Goal: Check status

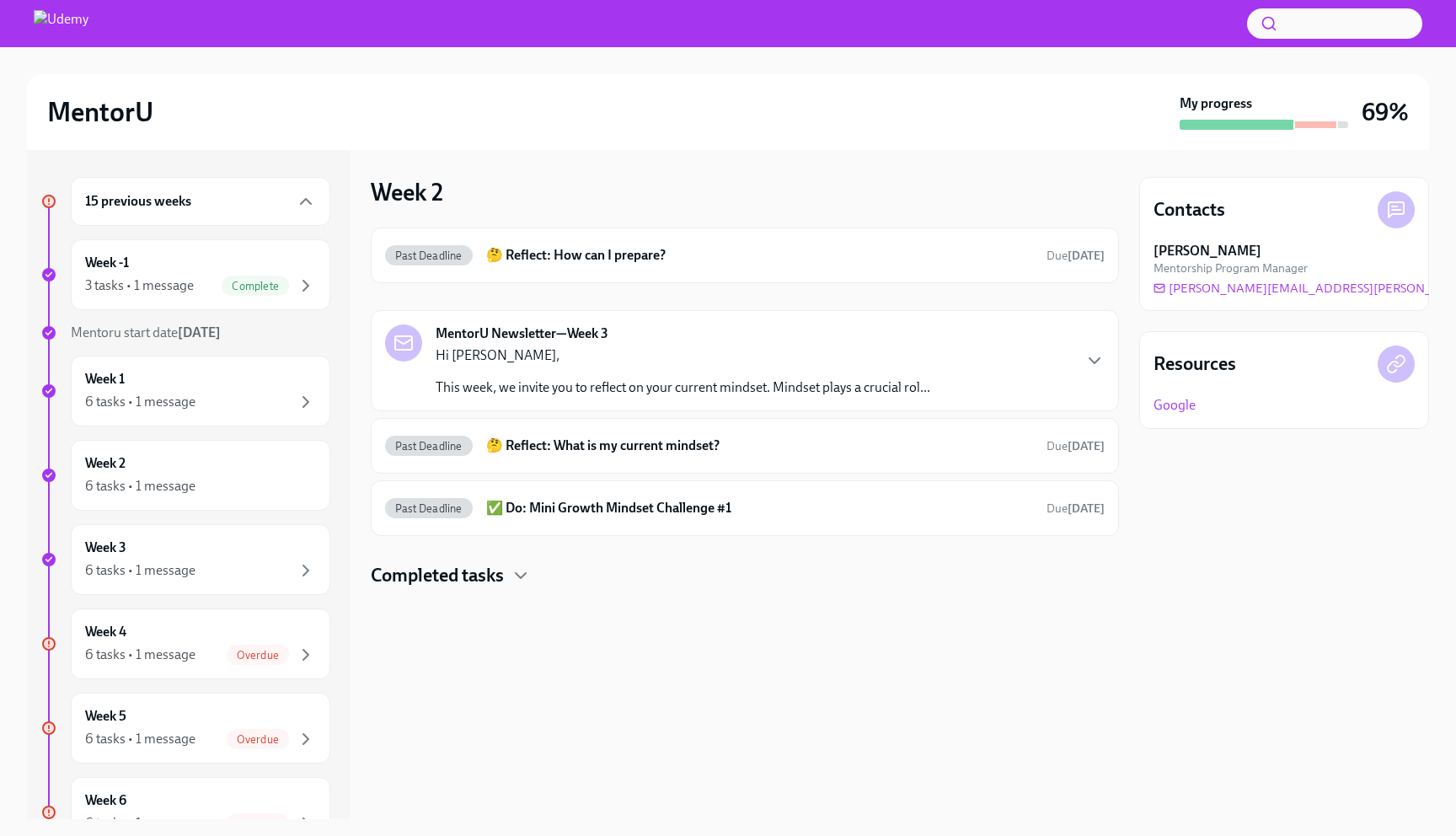
click at [290, 210] on div "15 previous weeks" at bounding box center [200, 202] width 231 height 20
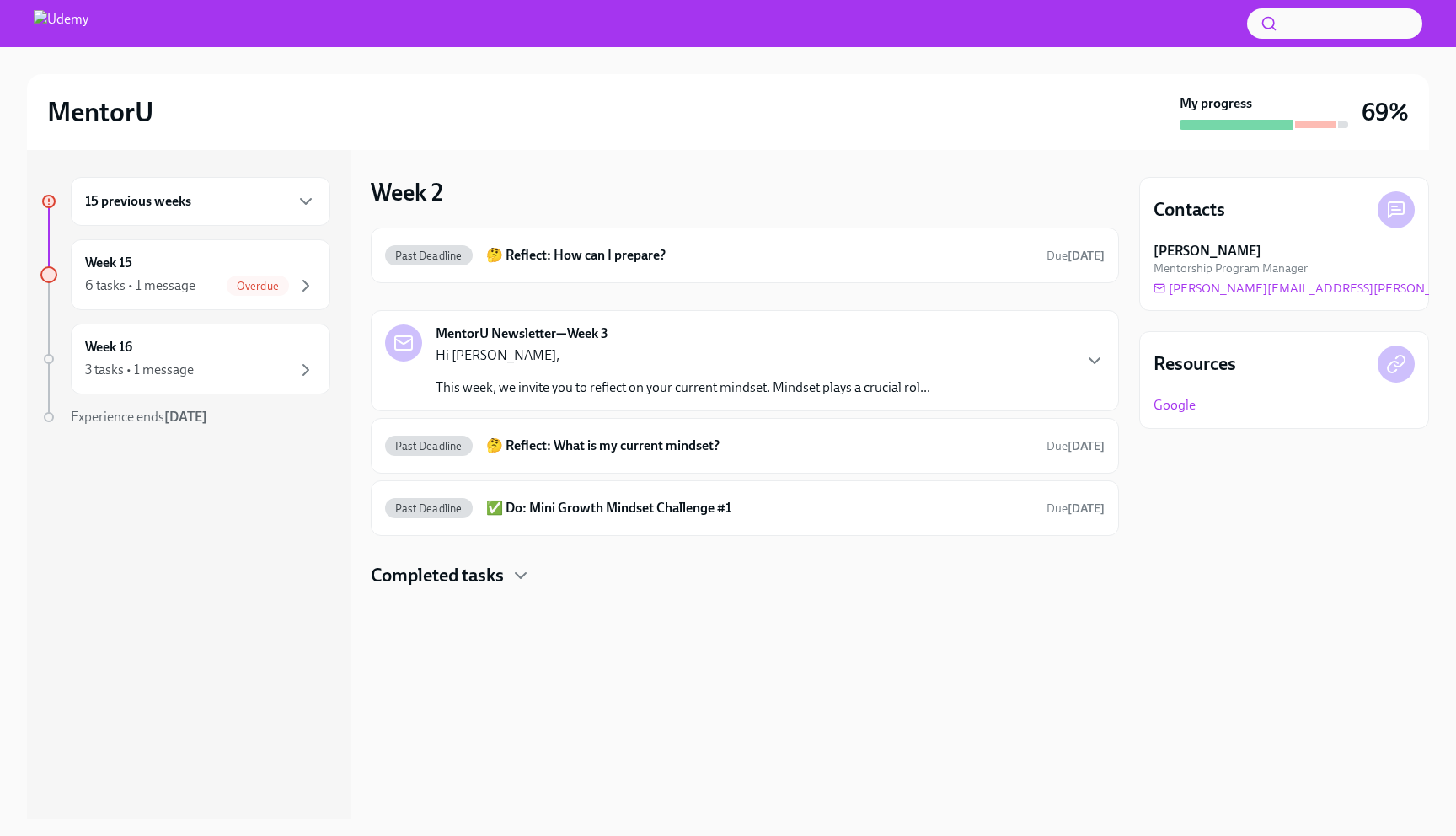
click at [290, 210] on div "15 previous weeks" at bounding box center [200, 202] width 231 height 20
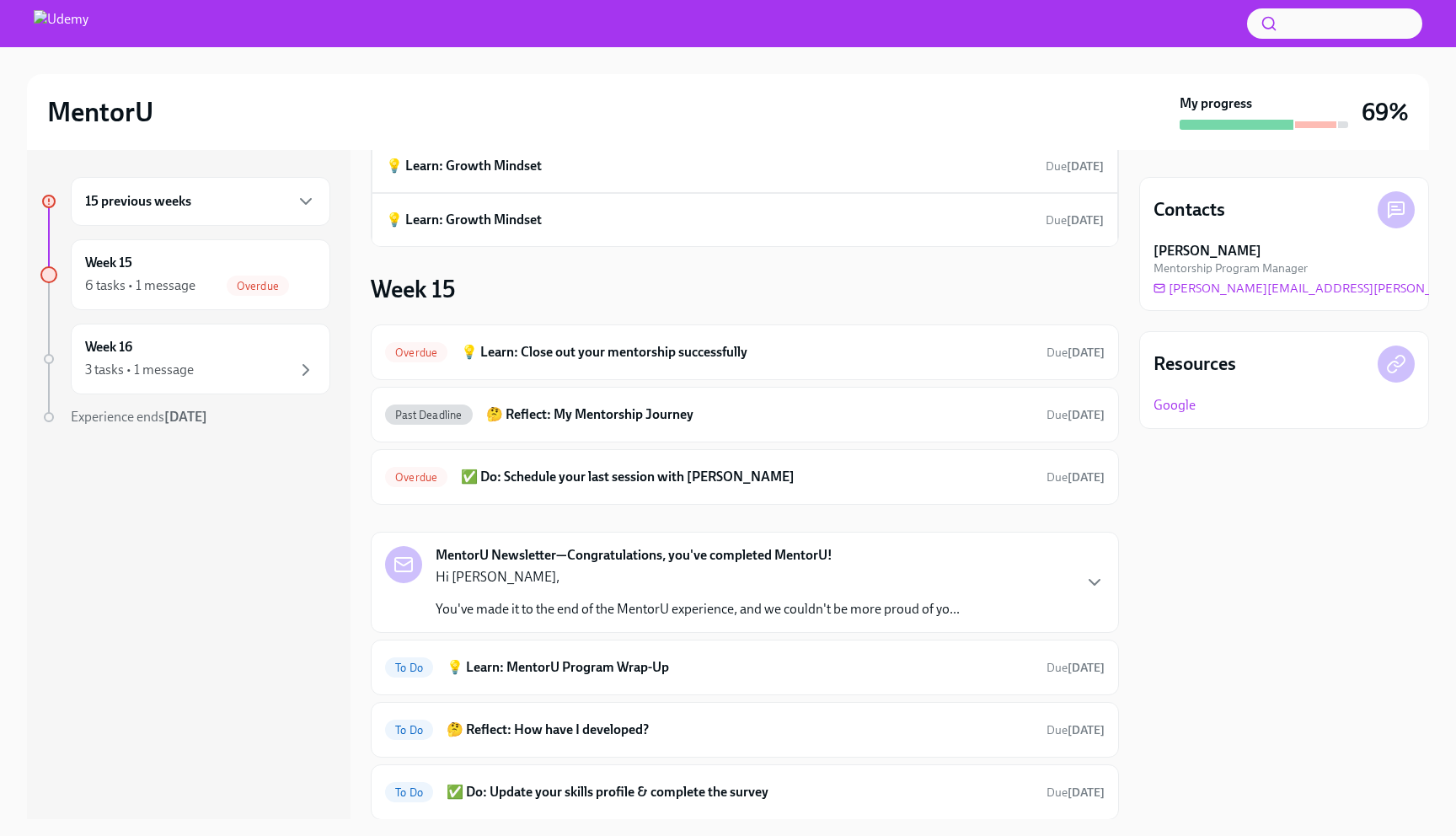
scroll to position [583, 0]
